Goal: Navigation & Orientation: Find specific page/section

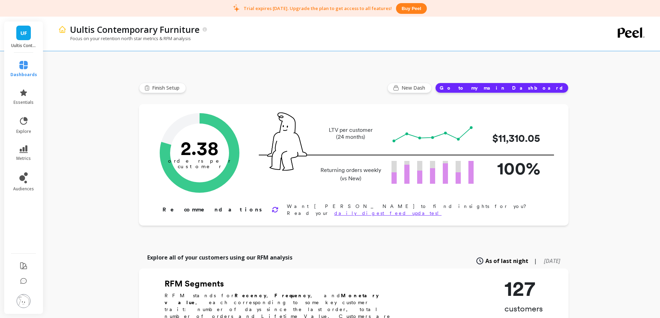
click at [23, 302] on img at bounding box center [24, 301] width 14 height 14
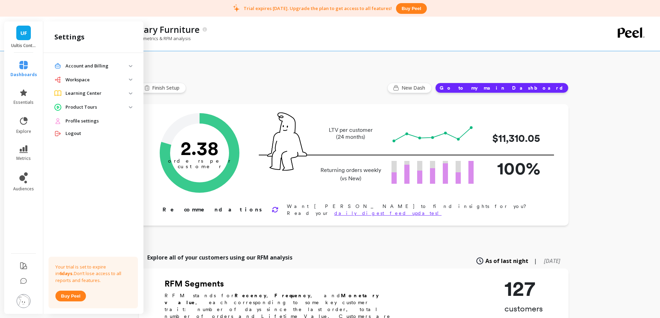
click at [90, 121] on span "Profile settings" at bounding box center [81, 121] width 33 height 7
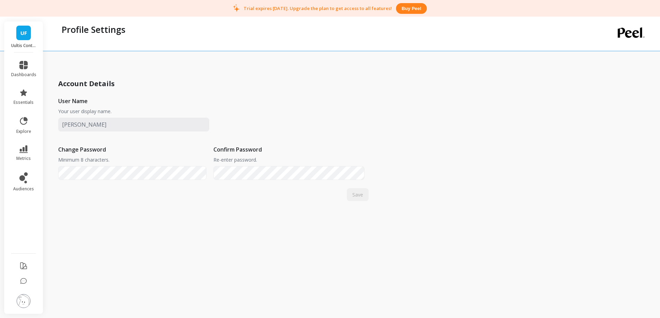
click at [296, 111] on div "User Name Your user display name. Change Password Minimum 8 characters. Confirm…" at bounding box center [213, 138] width 310 height 97
click at [186, 81] on div "Account Details User Name Your user display name. Change Password Minimum 8 cha…" at bounding box center [213, 137] width 310 height 127
click at [26, 36] on span "UF" at bounding box center [23, 33] width 7 height 8
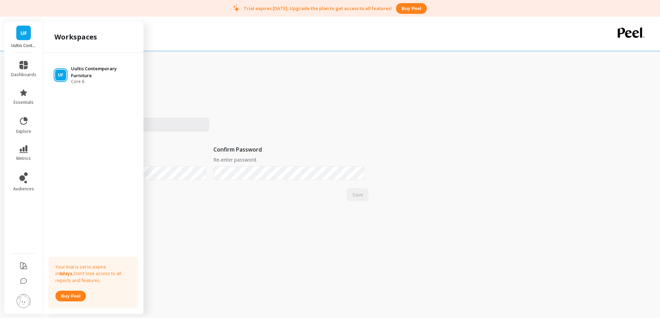
click at [95, 73] on p "Uultis Contemporary Furniture" at bounding box center [104, 72] width 66 height 14
click at [20, 69] on icon at bounding box center [23, 65] width 8 height 8
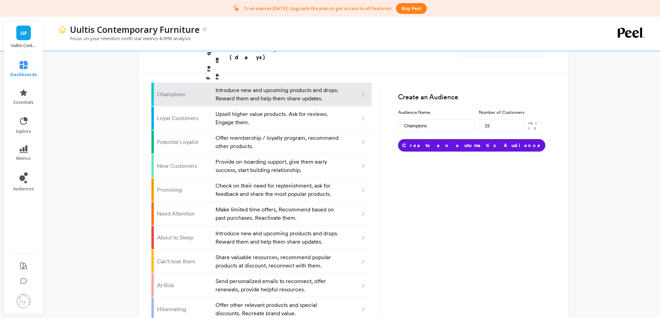
scroll to position [438, 0]
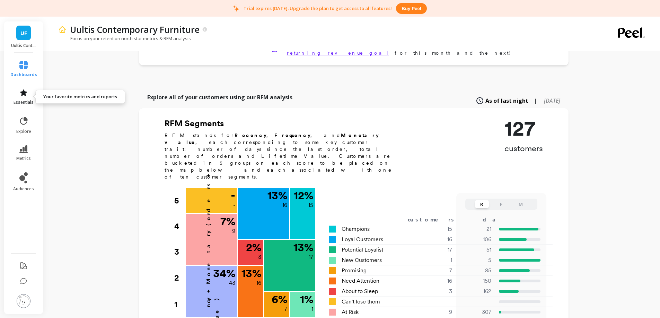
click at [25, 101] on span "essentials" at bounding box center [24, 103] width 20 height 6
click at [218, 73] on div "Finish Setup New Dash Go to my main Dashboard Orders per Customer is a core gro…" at bounding box center [354, 237] width 430 height 751
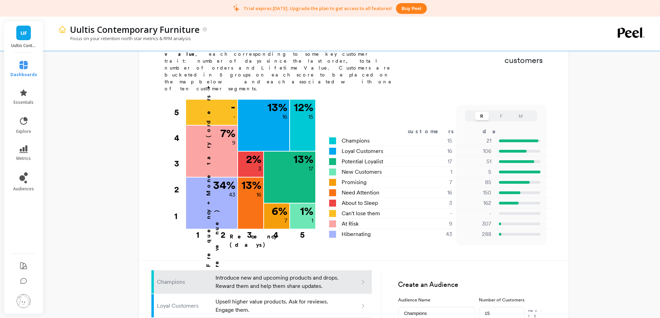
scroll to position [230, 0]
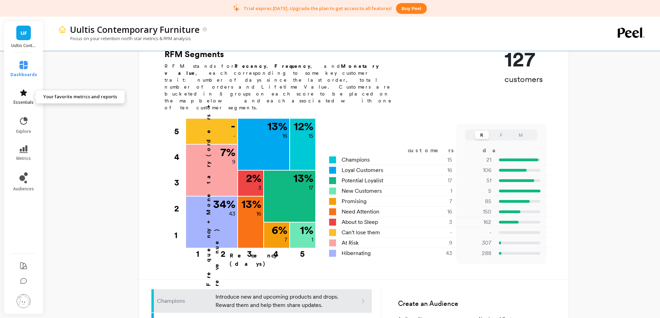
click at [28, 96] on link "essentials" at bounding box center [23, 97] width 27 height 17
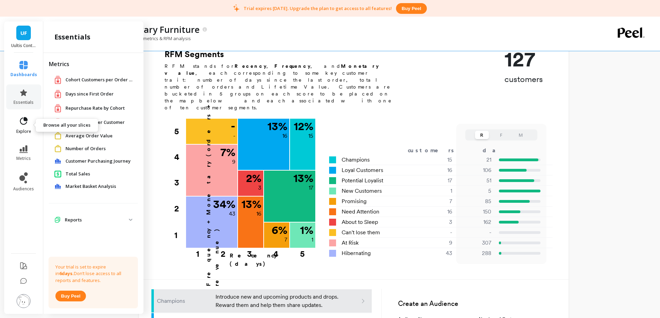
click at [22, 121] on icon at bounding box center [24, 121] width 10 height 10
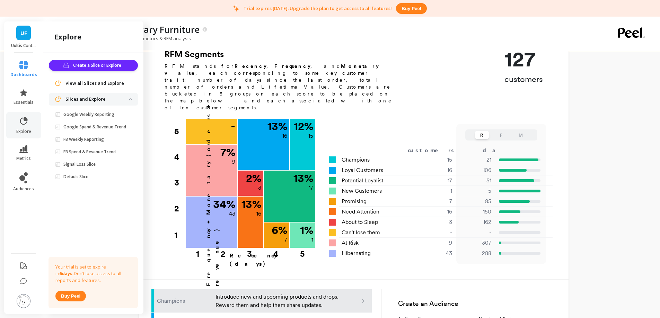
click at [603, 114] on div "Uultis Contemporary Furniture Focus on your retention north star metrics & RFM …" at bounding box center [353, 170] width 613 height 766
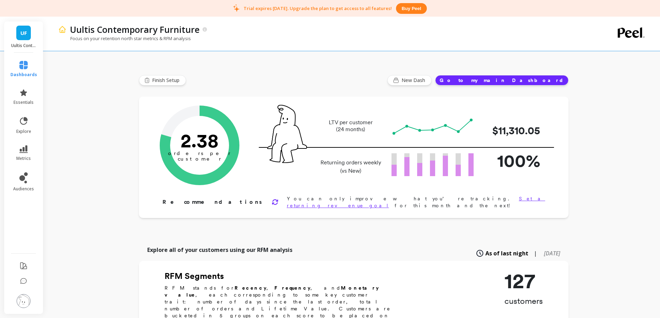
scroll to position [0, 0]
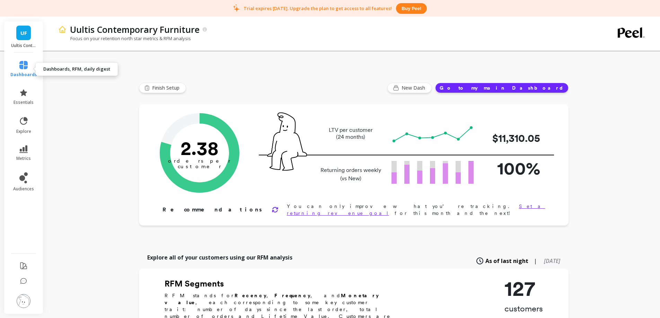
click at [21, 67] on icon at bounding box center [23, 65] width 8 height 8
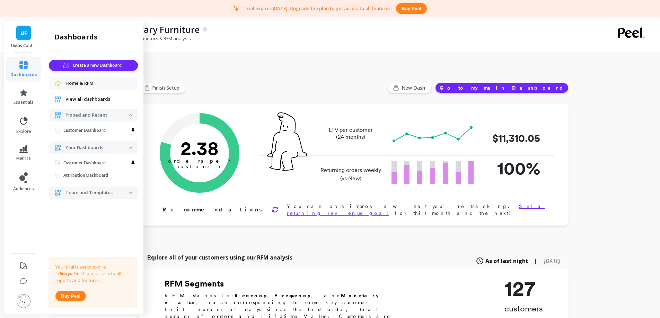
click at [88, 98] on span "View all dashboards" at bounding box center [87, 99] width 45 height 7
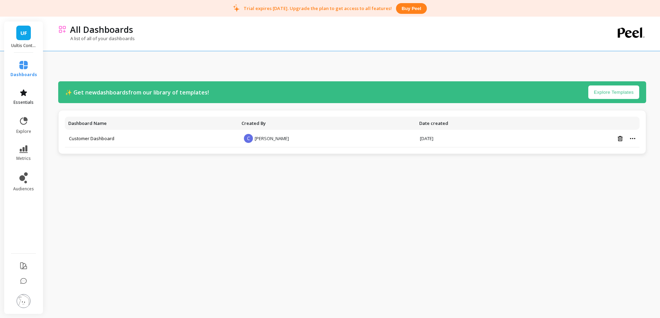
click at [24, 100] on span "essentials" at bounding box center [24, 103] width 20 height 6
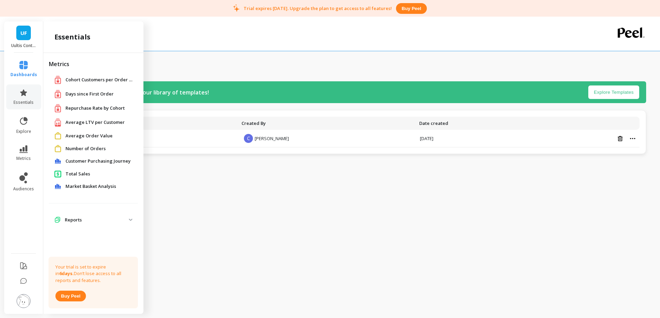
click at [32, 61] on link "dashboards" at bounding box center [23, 69] width 27 height 17
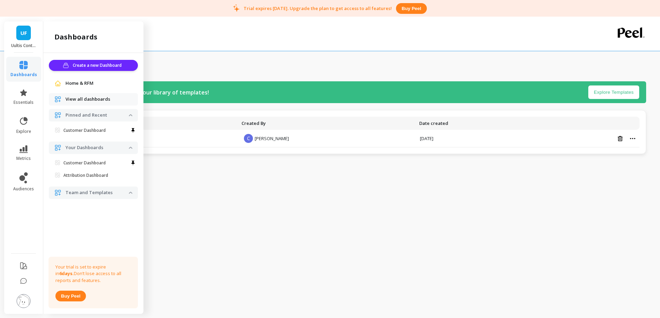
click at [89, 85] on span "Home & RFM" at bounding box center [79, 83] width 28 height 7
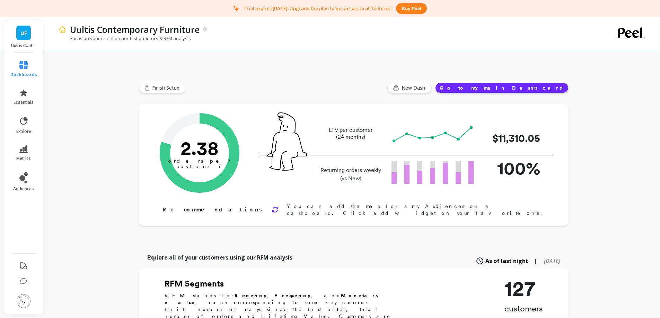
click at [522, 89] on button "Go to my main Dashboard" at bounding box center [501, 88] width 133 height 10
